Goal: Task Accomplishment & Management: Complete application form

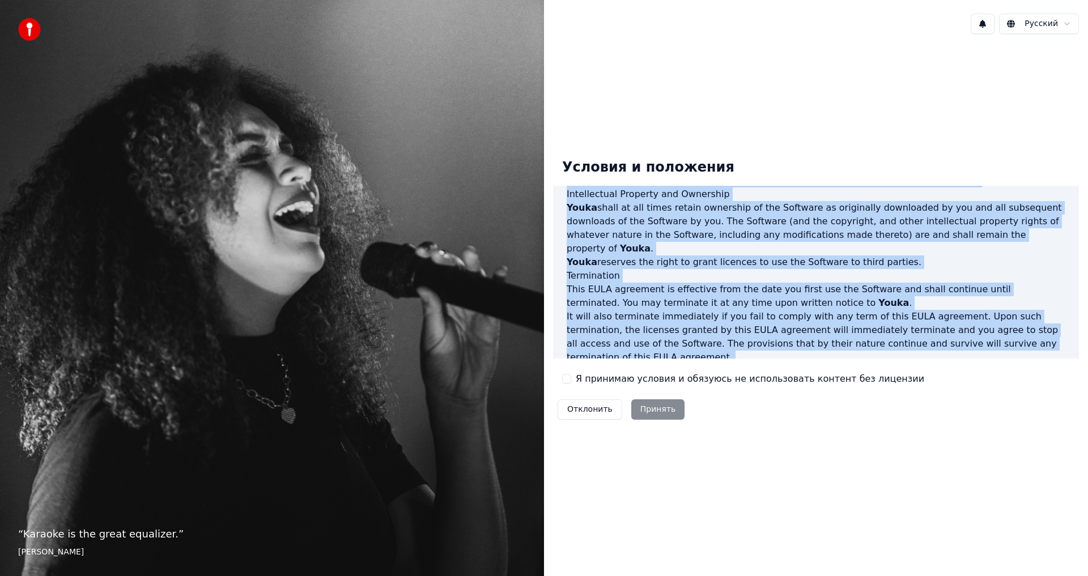
scroll to position [453, 0]
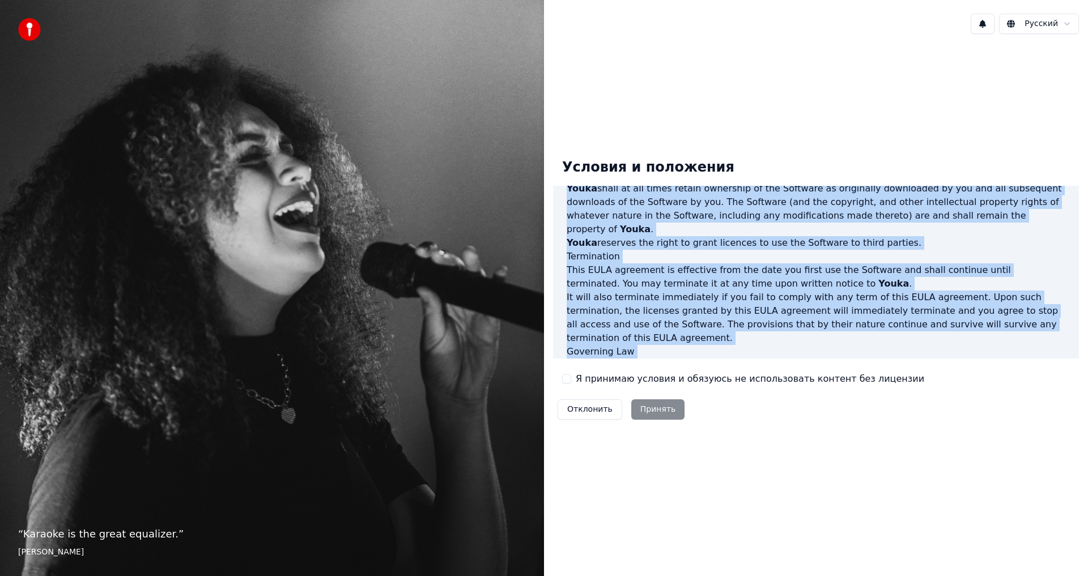
drag, startPoint x: 564, startPoint y: 206, endPoint x: 1005, endPoint y: 362, distance: 466.8
click at [1005, 362] on div "Условия и положения End-User License Agreement ([PERSON_NAME]) of Youka This En…" at bounding box center [816, 287] width 526 height 275
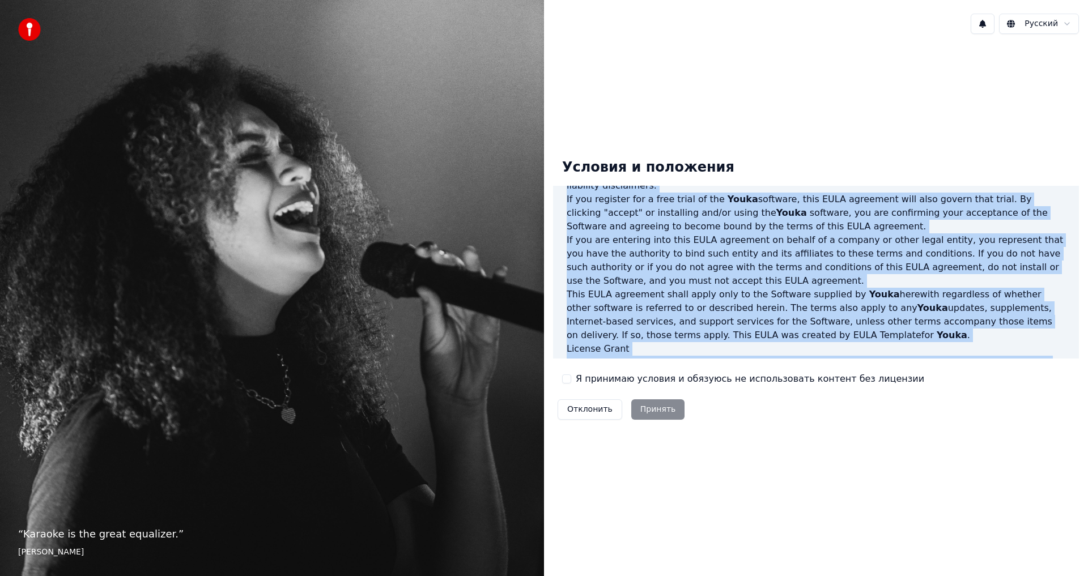
scroll to position [169, 0]
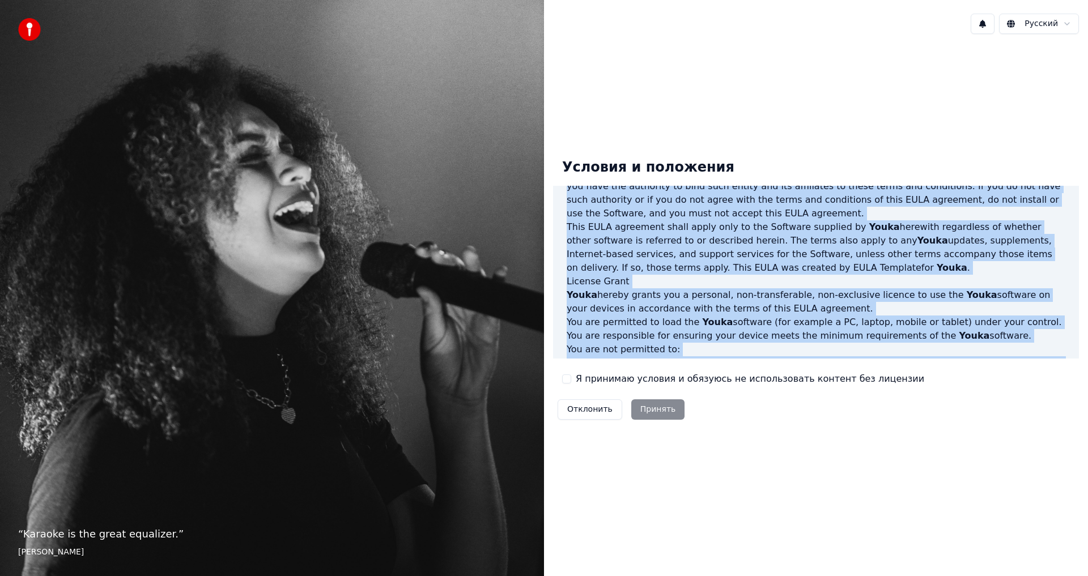
click at [728, 294] on p "Youka hereby grants you a personal, non-transferable, non-exclusive licence to …" at bounding box center [816, 301] width 499 height 27
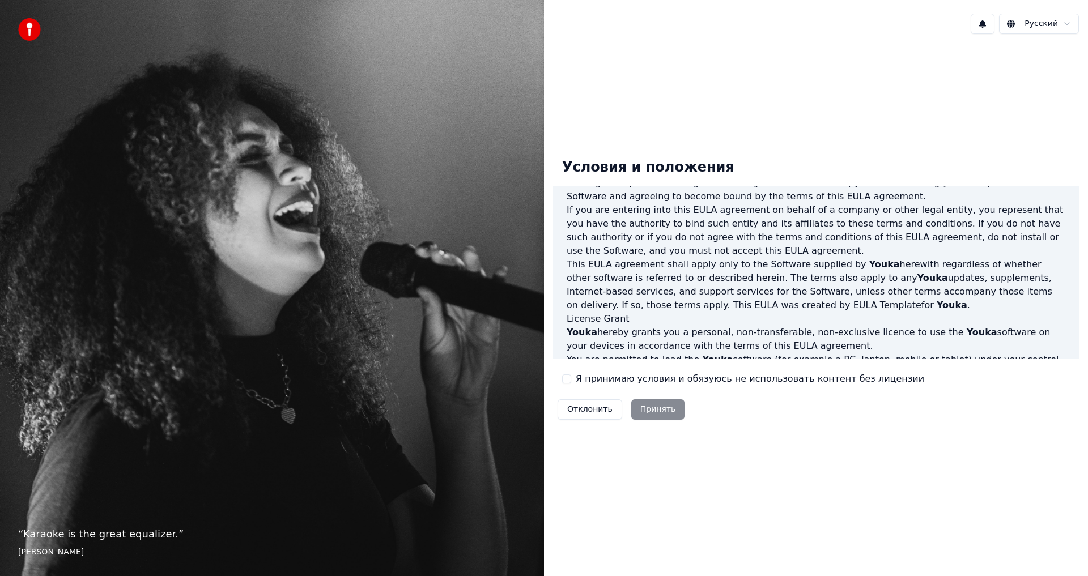
scroll to position [170, 0]
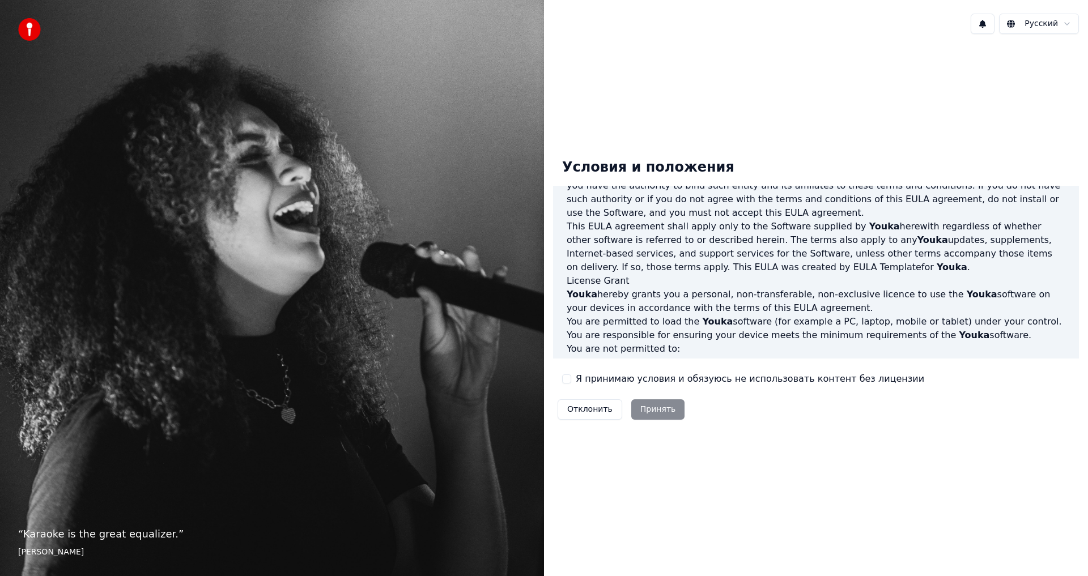
click at [1042, 24] on html "“ Karaoke is the great equalizer. ” [PERSON_NAME] Русский Условия и положения E…" at bounding box center [544, 288] width 1088 height 576
click at [725, 274] on h3 "License Grant" at bounding box center [816, 281] width 499 height 14
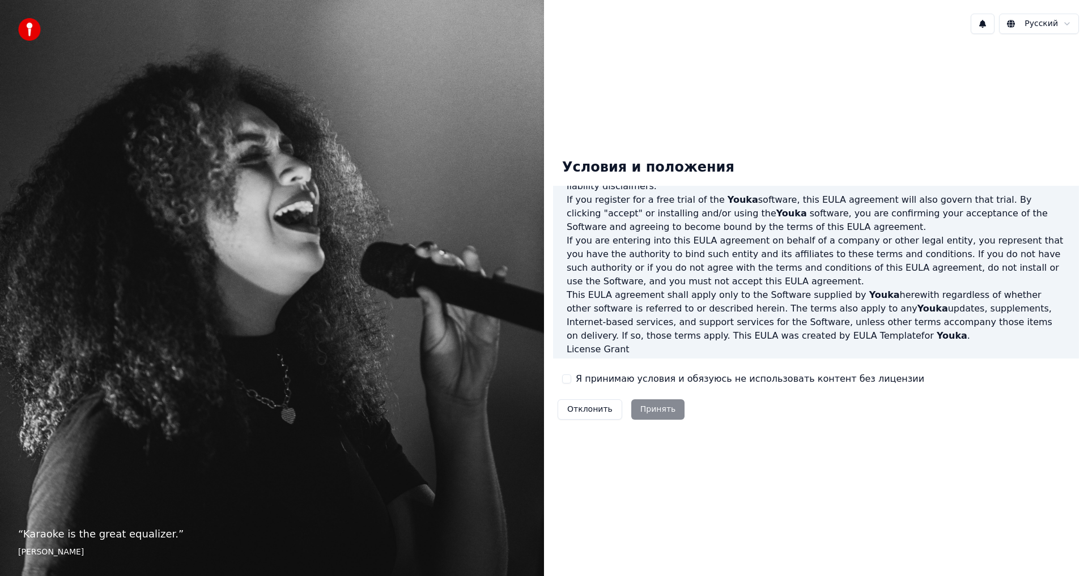
scroll to position [0, 0]
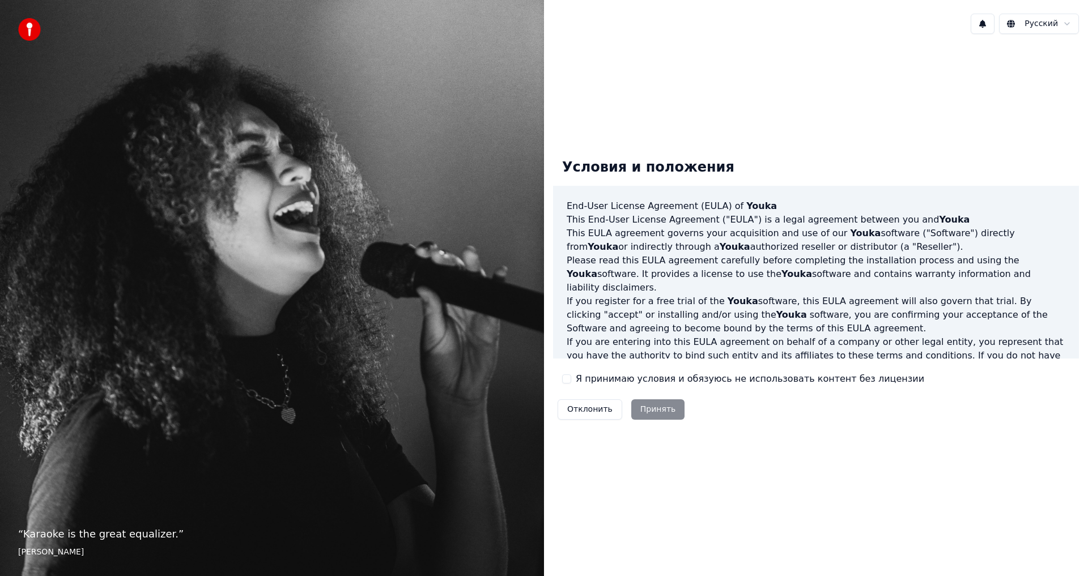
click at [643, 380] on label "Я принимаю условия и обязуюсь не использовать контент без лицензии" at bounding box center [750, 379] width 348 height 14
click at [571, 380] on button "Я принимаю условия и обязуюсь не использовать контент без лицензии" at bounding box center [566, 379] width 9 height 9
click at [640, 408] on button "Принять" at bounding box center [658, 409] width 54 height 20
